Goal: Find contact information: Find contact information

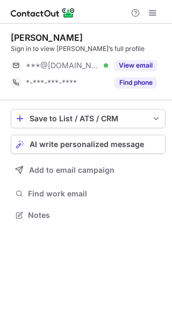
scroll to position [208, 172]
click at [145, 64] on button "View email" at bounding box center [135, 65] width 42 height 11
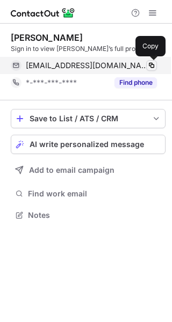
click at [147, 64] on span at bounding box center [151, 65] width 9 height 9
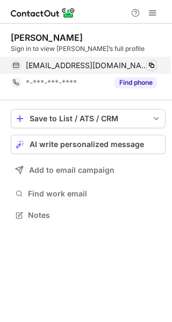
click at [147, 64] on span at bounding box center [151, 65] width 9 height 9
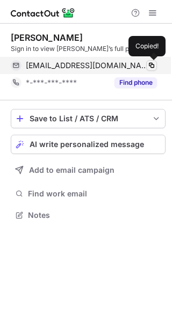
click at [147, 64] on span at bounding box center [151, 65] width 9 height 9
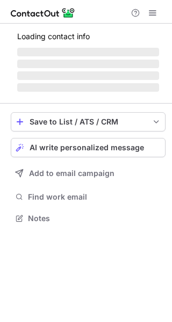
scroll to position [259, 172]
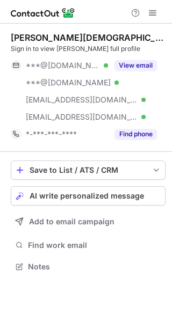
click at [142, 63] on button "View email" at bounding box center [135, 65] width 42 height 11
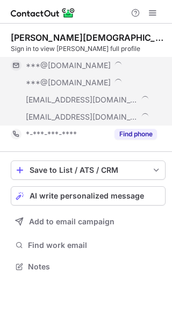
scroll to position [276, 172]
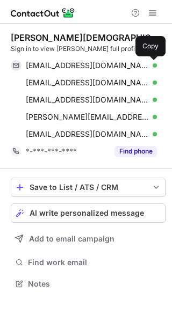
click at [149, 63] on span at bounding box center [151, 65] width 9 height 9
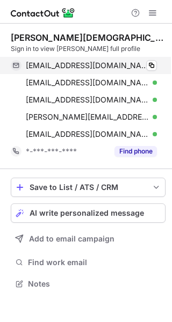
click at [149, 71] on div "chindmon@yahoo.com Verified Copied!" at bounding box center [84, 65] width 146 height 17
click at [149, 71] on div "chindmon@yahoo.com Verified Copy" at bounding box center [84, 65] width 146 height 17
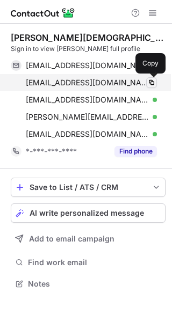
click at [149, 78] on span at bounding box center [151, 82] width 9 height 9
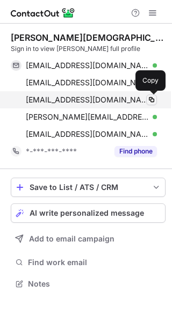
click at [151, 95] on span at bounding box center [151, 99] width 9 height 9
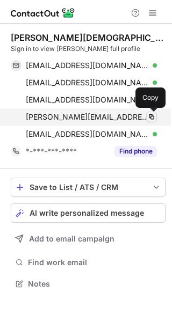
click at [149, 114] on span at bounding box center [151, 117] width 9 height 9
